Goal: Check status

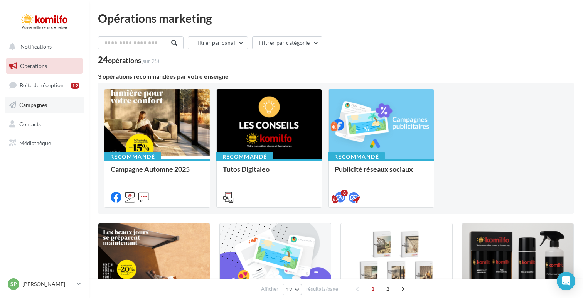
click at [27, 105] on span "Campagnes" at bounding box center [33, 104] width 28 height 7
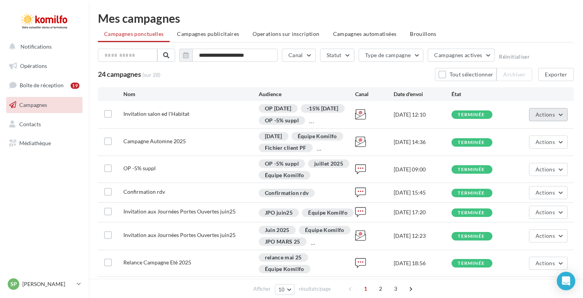
click at [545, 117] on span "Actions" at bounding box center [545, 114] width 19 height 7
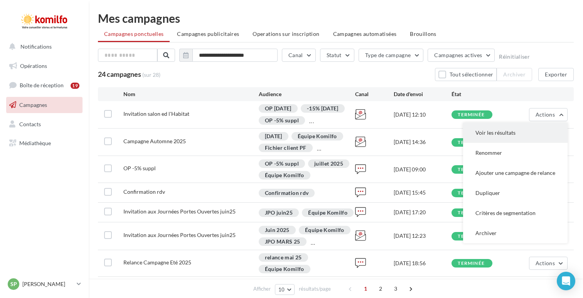
click at [529, 140] on button "Voir les résultats" at bounding box center [515, 133] width 105 height 20
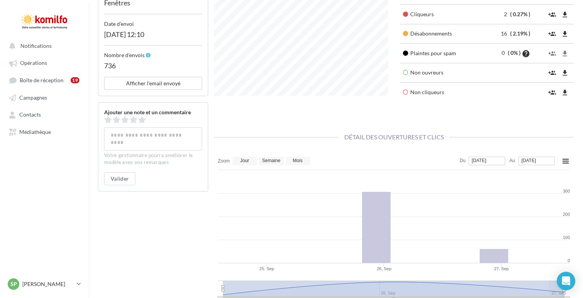
scroll to position [264, 0]
